Goal: Task Accomplishment & Management: Use online tool/utility

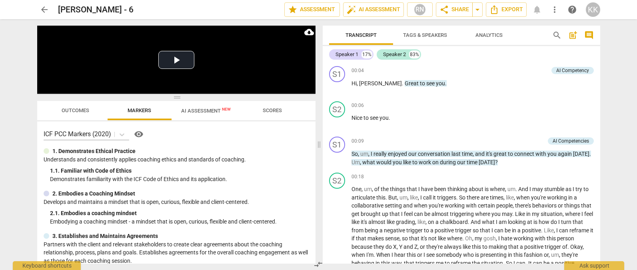
scroll to position [1500, 0]
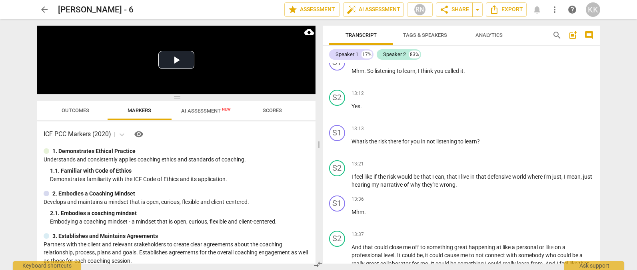
click at [46, 6] on span "arrow_back" at bounding box center [45, 10] width 10 height 10
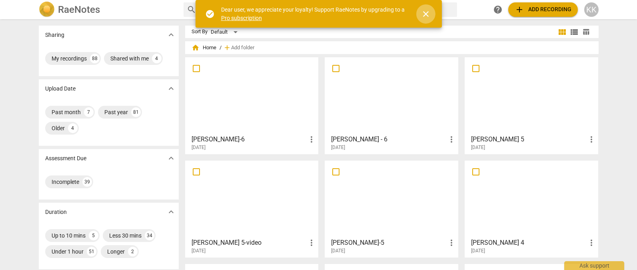
click at [427, 15] on span "close" at bounding box center [426, 14] width 10 height 10
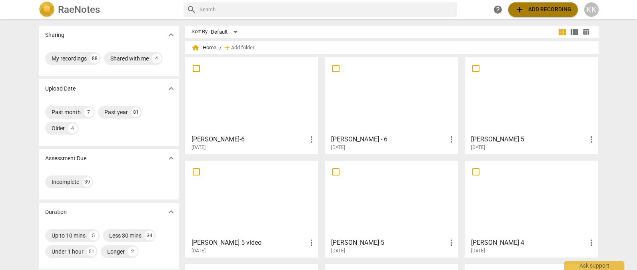
click at [555, 8] on span "add Add recording" at bounding box center [543, 10] width 57 height 10
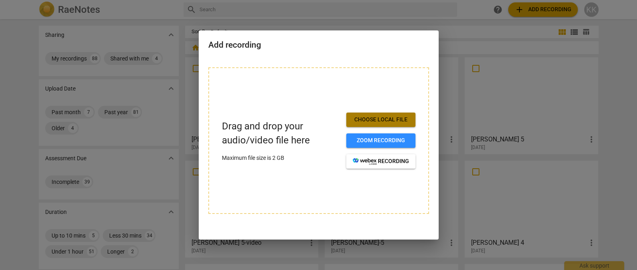
click at [383, 116] on span "Choose local file" at bounding box center [381, 120] width 56 height 8
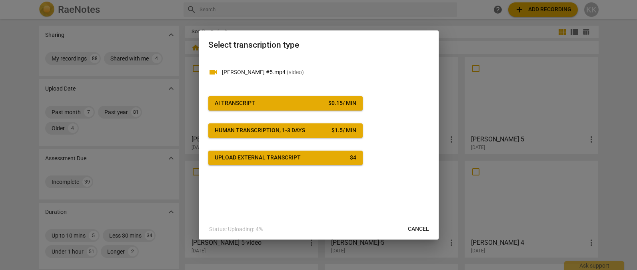
click at [288, 106] on span "AI Transcript $ 0.15 / min" at bounding box center [286, 103] width 142 height 8
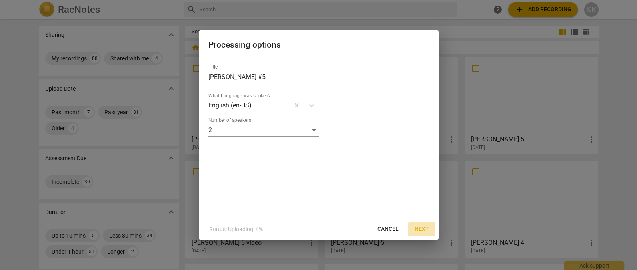
click at [426, 228] on span "Next" at bounding box center [422, 229] width 14 height 8
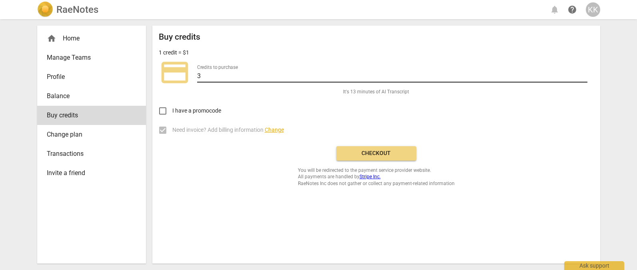
click at [583, 73] on input "3" at bounding box center [392, 77] width 390 height 12
click at [583, 73] on input "4" at bounding box center [392, 77] width 390 height 12
click at [583, 73] on input "5" at bounding box center [392, 77] width 390 height 12
click at [583, 73] on input "6" at bounding box center [392, 77] width 390 height 12
click at [583, 73] on input "7" at bounding box center [392, 77] width 390 height 12
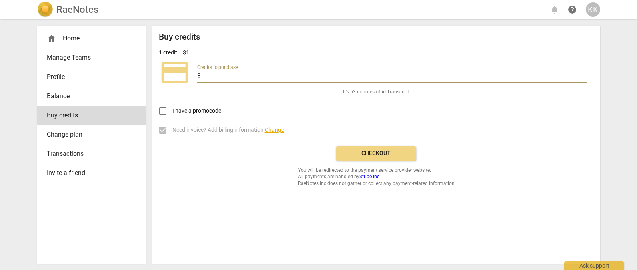
type input "8"
click at [583, 73] on input "8" at bounding box center [392, 77] width 390 height 12
click at [367, 153] on span "Checkout" at bounding box center [376, 153] width 67 height 8
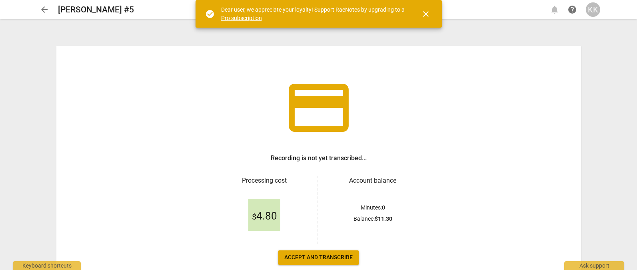
click at [324, 258] on span "Accept and transcribe" at bounding box center [318, 257] width 68 height 8
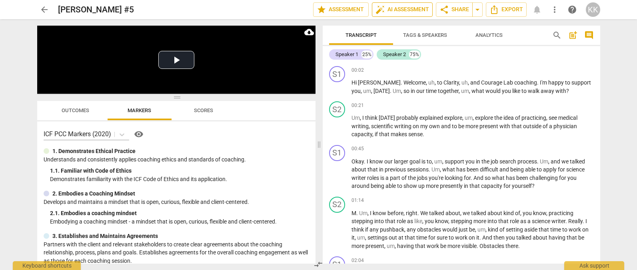
click at [405, 13] on span "auto_fix_high AI Assessment" at bounding box center [403, 10] width 54 height 10
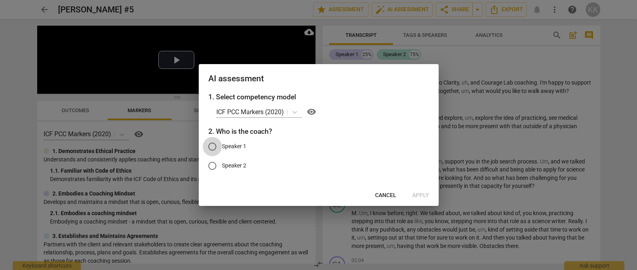
click at [220, 146] on input "Speaker 1" at bounding box center [212, 146] width 19 height 19
radio input "true"
click at [417, 192] on span "Apply" at bounding box center [420, 195] width 17 height 8
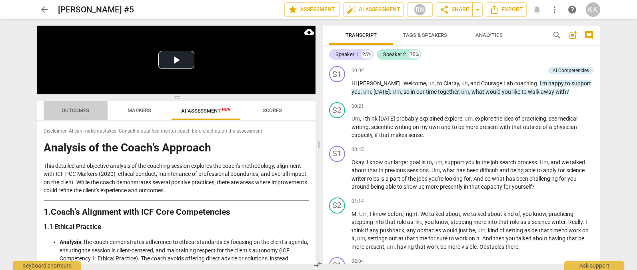
click at [74, 112] on span "Outcomes" at bounding box center [76, 110] width 28 height 6
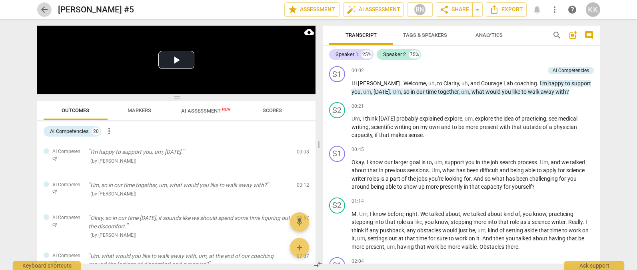
click at [45, 10] on span "arrow_back" at bounding box center [45, 10] width 10 height 10
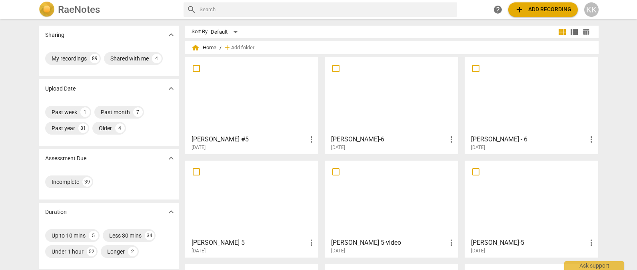
click at [539, 1] on div "RaeNotes search help add Add recording KK" at bounding box center [318, 9] width 637 height 19
click at [534, 10] on span "add Add recording" at bounding box center [543, 10] width 57 height 10
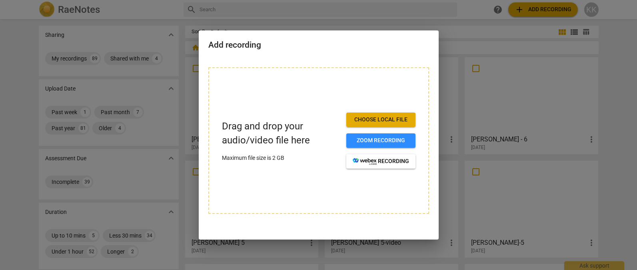
click at [398, 117] on span "Choose local file" at bounding box center [381, 120] width 56 height 8
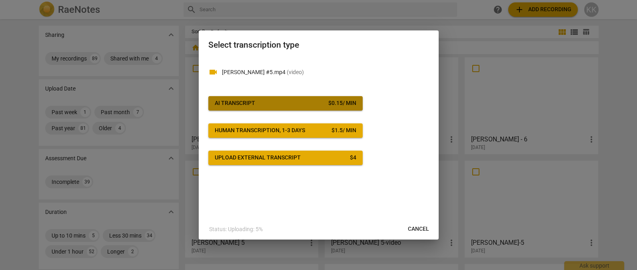
click at [322, 98] on button "AI Transcript $ 0.15 / min" at bounding box center [285, 103] width 154 height 14
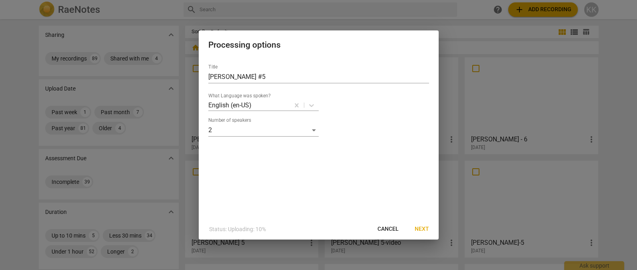
click at [423, 227] on span "Next" at bounding box center [422, 229] width 14 height 8
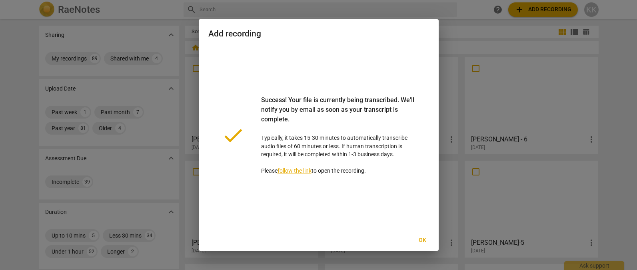
click at [422, 241] on span "Ok" at bounding box center [422, 240] width 13 height 8
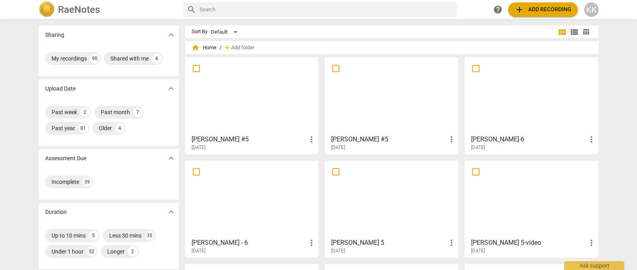
click at [276, 105] on div at bounding box center [252, 95] width 128 height 71
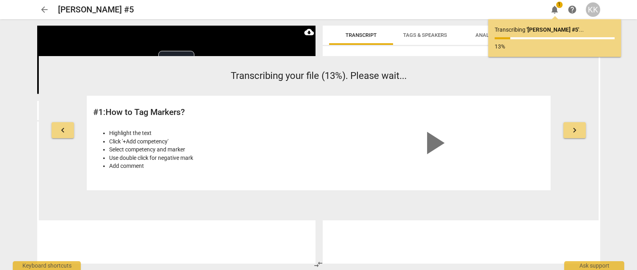
click at [41, 11] on span "arrow_back" at bounding box center [45, 10] width 10 height 10
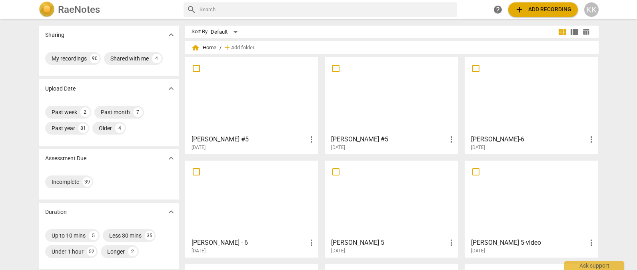
click at [282, 101] on div at bounding box center [252, 95] width 128 height 71
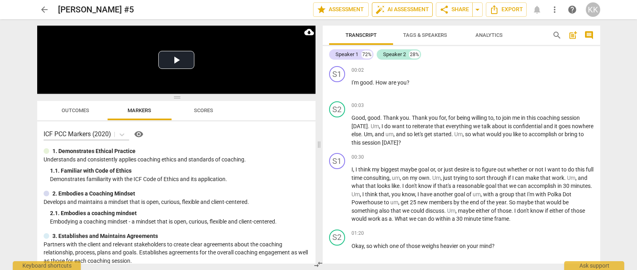
click at [401, 13] on span "auto_fix_high AI Assessment" at bounding box center [403, 10] width 54 height 10
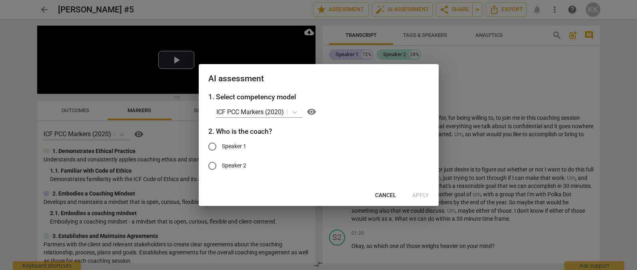
click at [216, 165] on input "Speaker 2" at bounding box center [212, 165] width 19 height 19
radio input "true"
click at [426, 192] on span "Apply" at bounding box center [420, 195] width 17 height 8
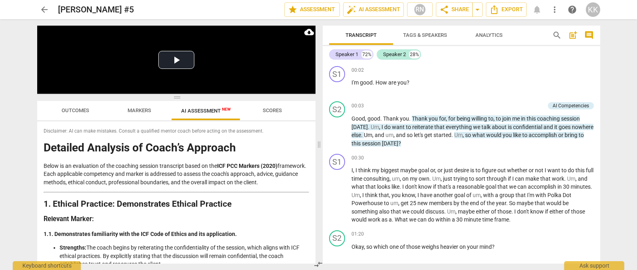
click at [72, 106] on span "Outcomes" at bounding box center [75, 110] width 47 height 11
